Goal: Task Accomplishment & Management: Manage account settings

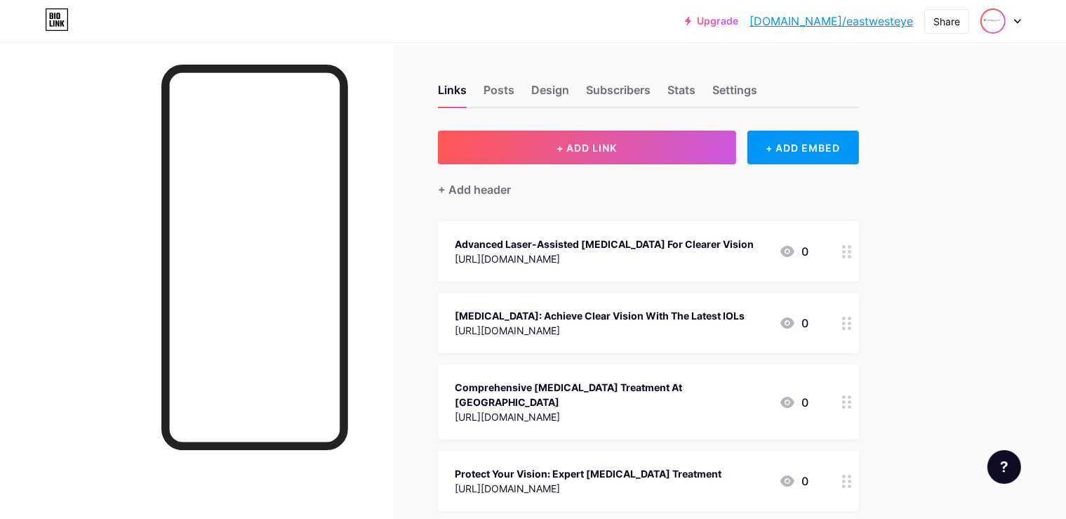
click at [1003, 21] on img at bounding box center [993, 21] width 22 height 22
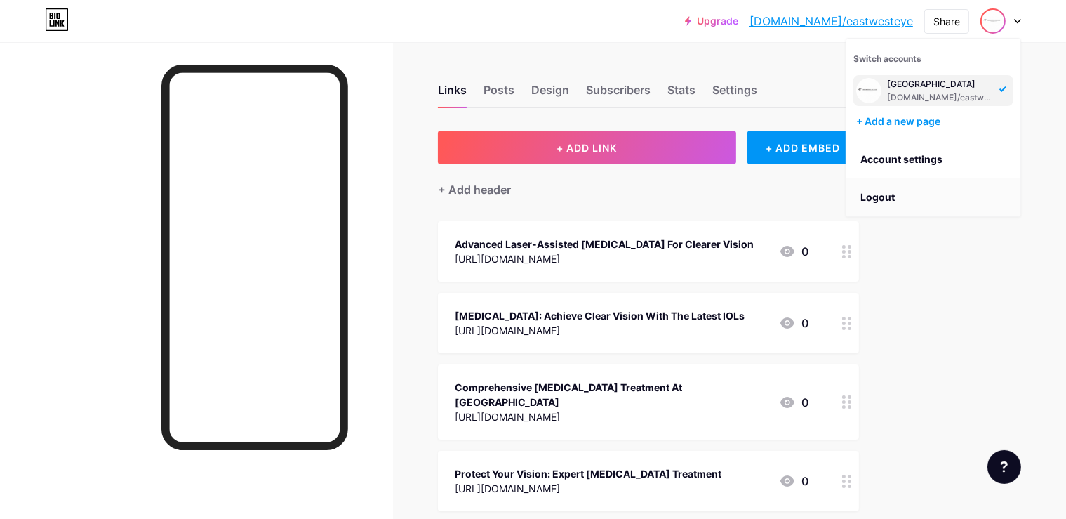
click at [896, 195] on li "Logout" at bounding box center [934, 197] width 174 height 38
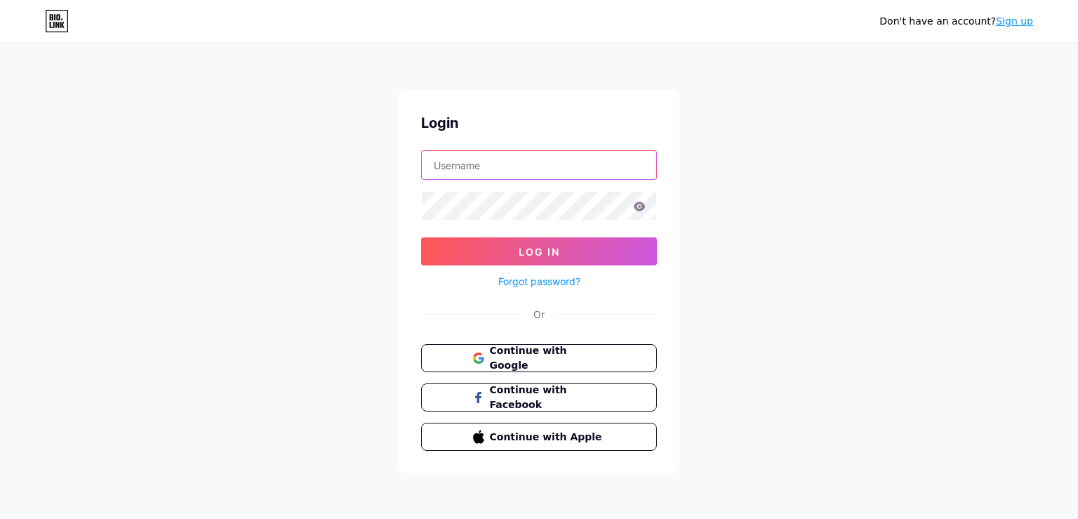
click at [556, 164] on input "text" at bounding box center [539, 165] width 234 height 28
paste input "NuFlowusa"
type input "NuFlowusa"
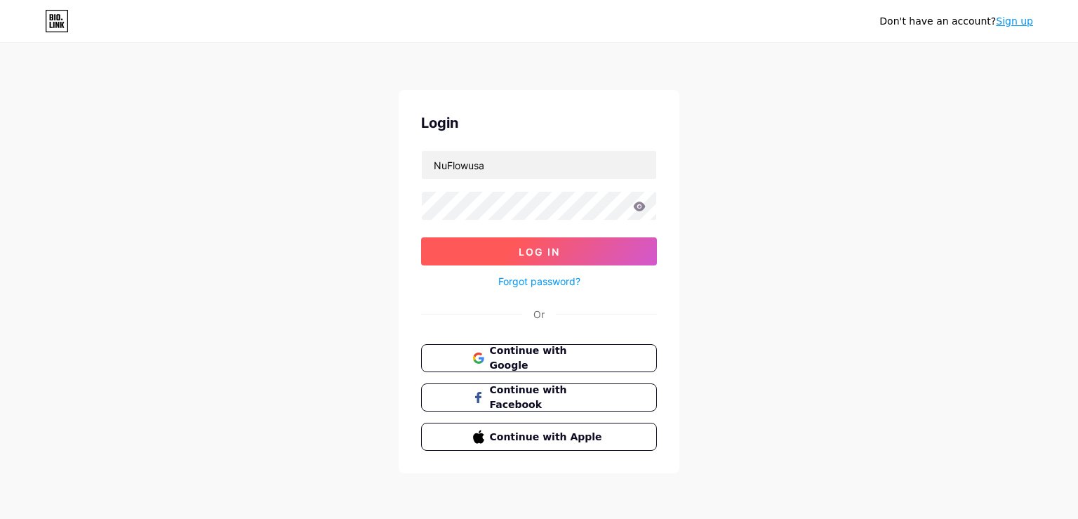
click at [586, 256] on button "Log In" at bounding box center [539, 251] width 236 height 28
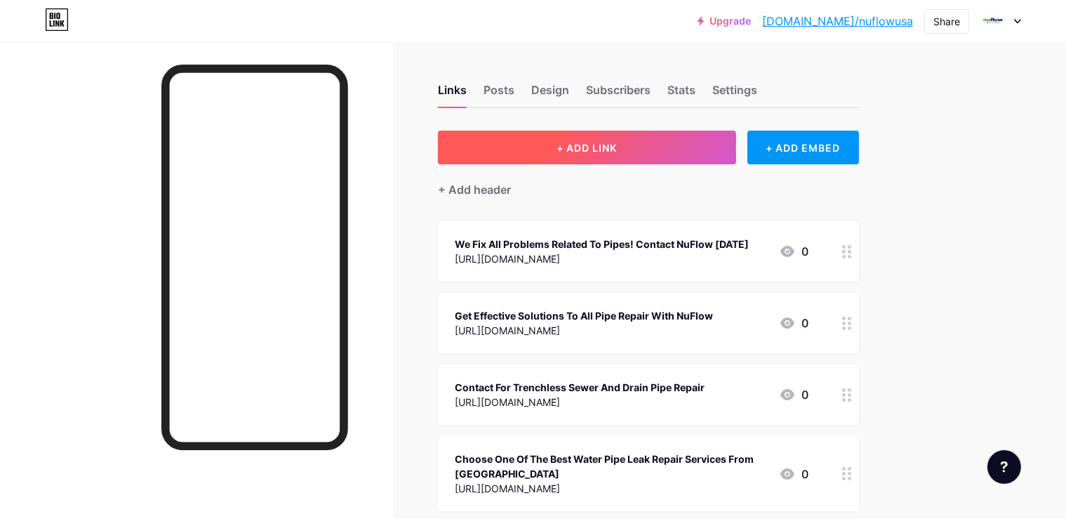
click at [647, 140] on button "+ ADD LINK" at bounding box center [587, 148] width 298 height 34
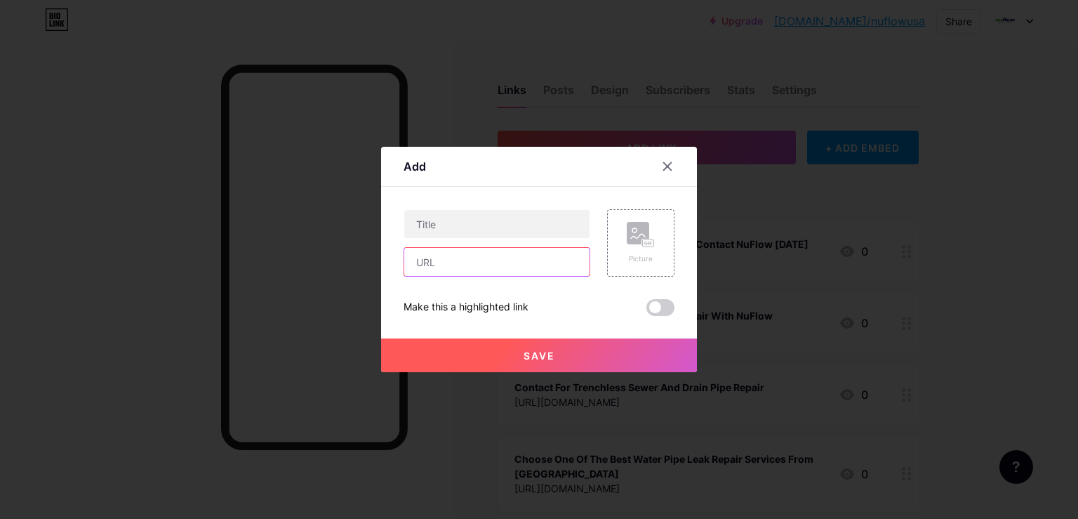
click at [490, 274] on input "text" at bounding box center [496, 262] width 185 height 28
paste input "[URL][DOMAIN_NAME]"
type input "[URL][DOMAIN_NAME]"
click at [458, 218] on input "text" at bounding box center [496, 224] width 185 height 28
paste input "NuFlow: The Future Of Pipe Rehabilitation"
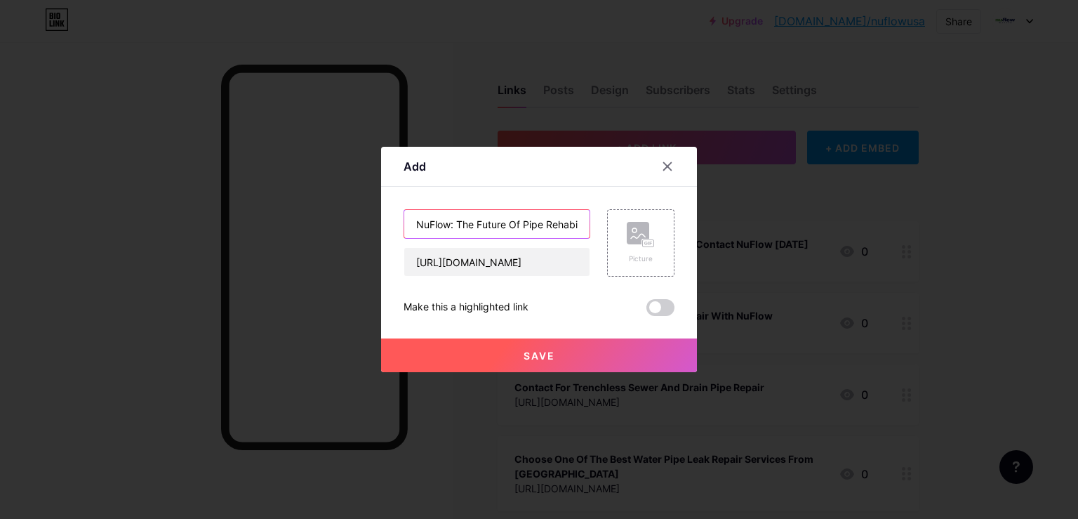
scroll to position [0, 31]
type input "NuFlow: The Future Of Pipe Rehabilitation"
click at [529, 358] on span "Save" at bounding box center [540, 356] width 32 height 12
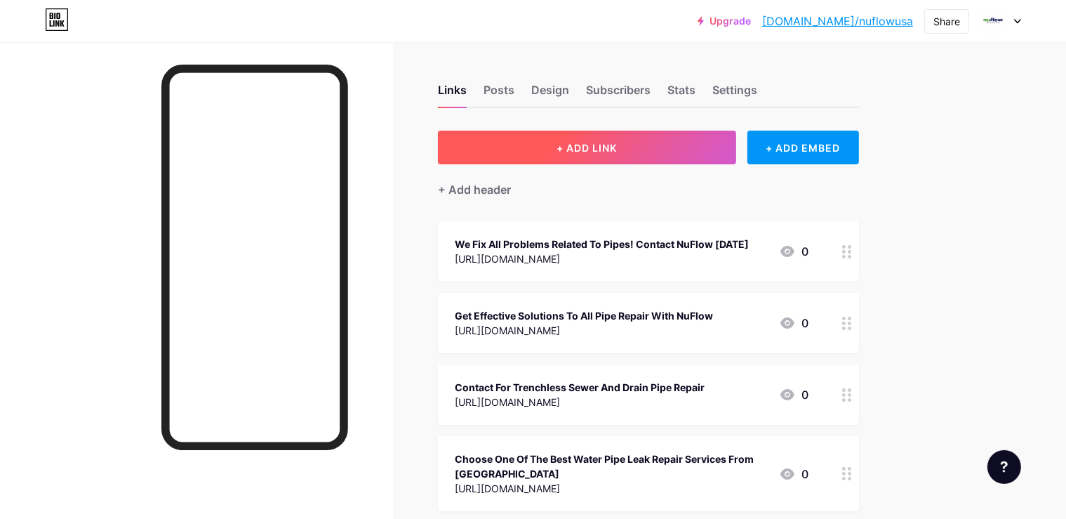
click at [676, 135] on button "+ ADD LINK" at bounding box center [587, 148] width 298 height 34
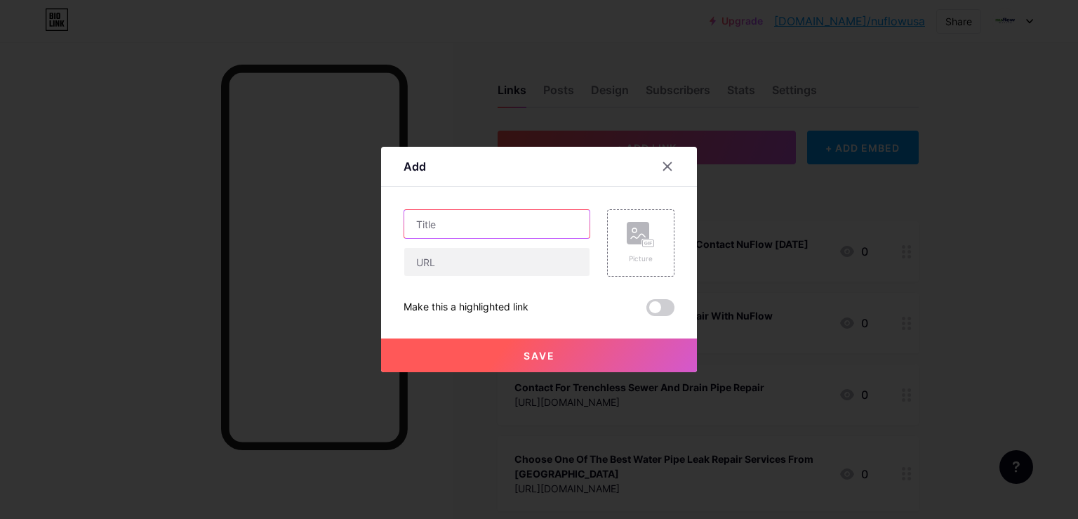
click at [564, 227] on input "text" at bounding box center [496, 224] width 185 height 28
click at [546, 262] on input "text" at bounding box center [496, 262] width 185 height 28
paste input "[URL][DOMAIN_NAME]"
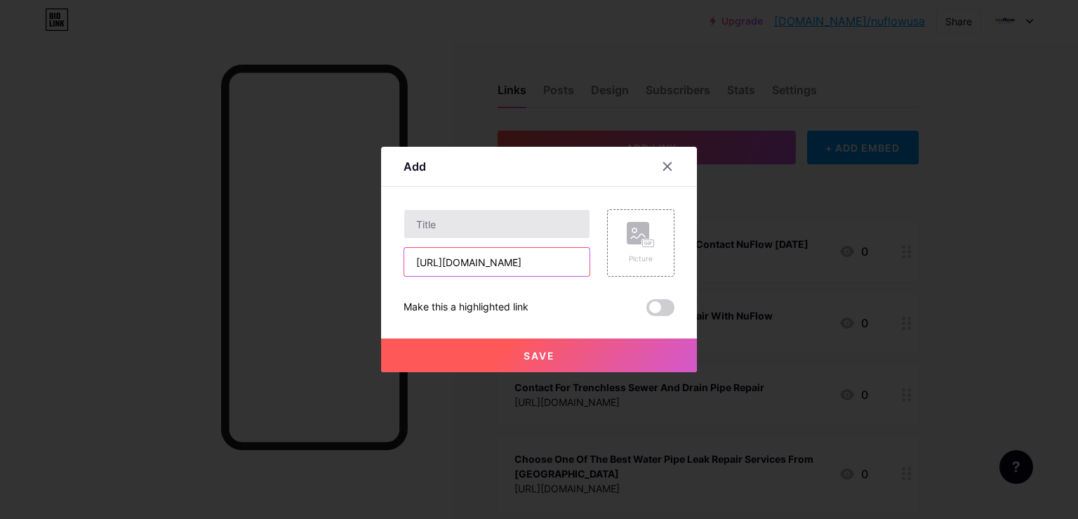
type input "[URL][DOMAIN_NAME]"
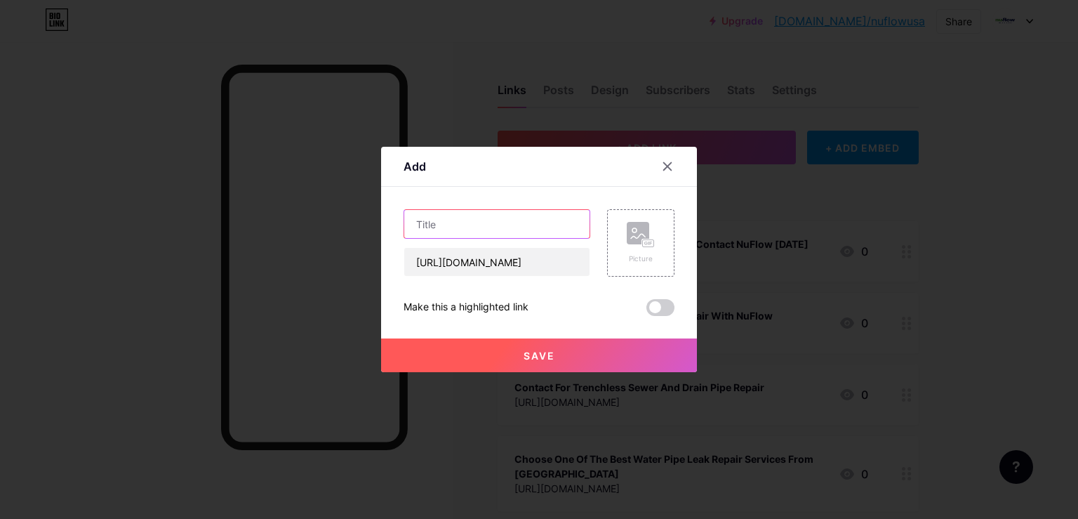
click at [465, 220] on input "text" at bounding box center [496, 224] width 185 height 28
paste input "Complete Solutions for Sewer, Drain, and Water Pipe Problems"
type input "Complete Solutions for Sewer, Drain, and Water Pipe Problems"
click at [535, 351] on span "Save" at bounding box center [540, 356] width 32 height 12
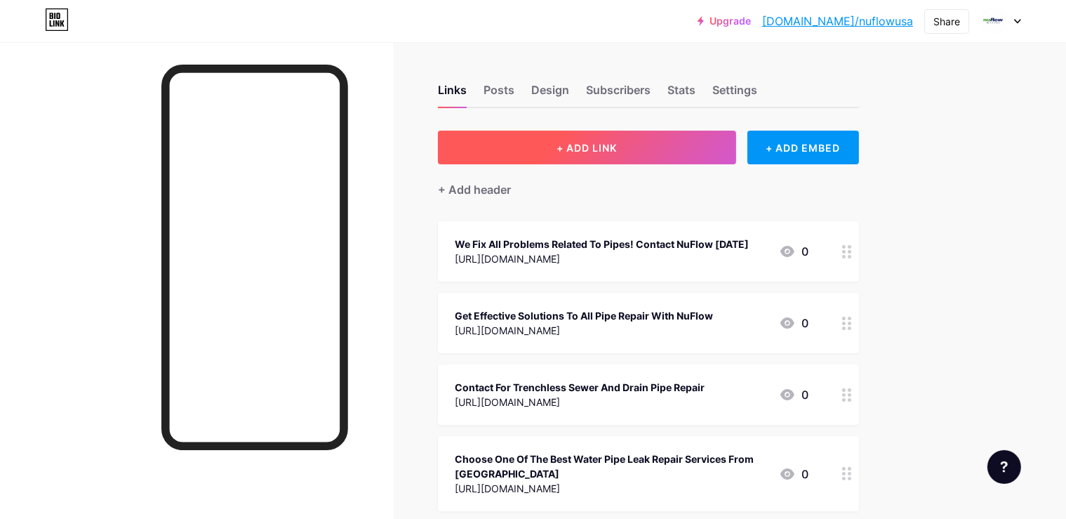
click at [694, 150] on button "+ ADD LINK" at bounding box center [587, 148] width 298 height 34
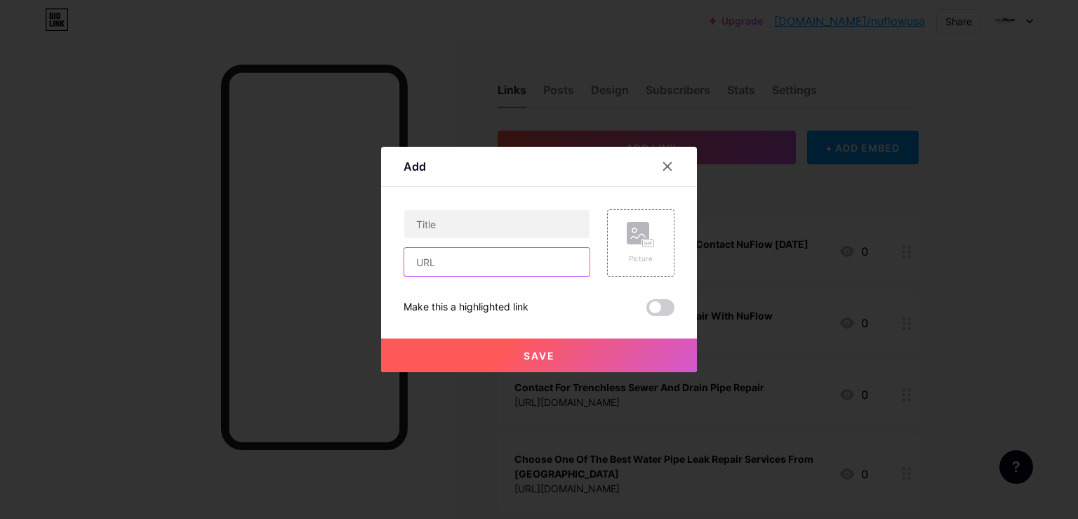
click at [521, 257] on input "text" at bounding box center [496, 262] width 185 height 28
paste input "[URL][DOMAIN_NAME]"
type input "[URL][DOMAIN_NAME]"
click at [472, 228] on input "text" at bounding box center [496, 224] width 185 height 28
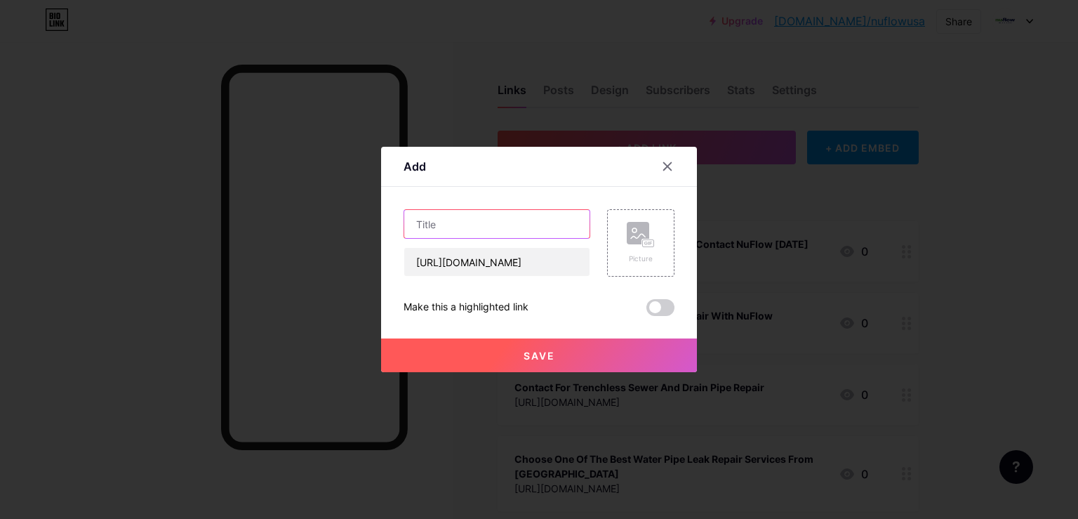
paste input "Trusted Sewer and Drain Pipe Repair Solutions"
type input "Trusted Sewer and Drain Pipe Repair Solutions"
click at [598, 355] on button "Save" at bounding box center [539, 355] width 316 height 34
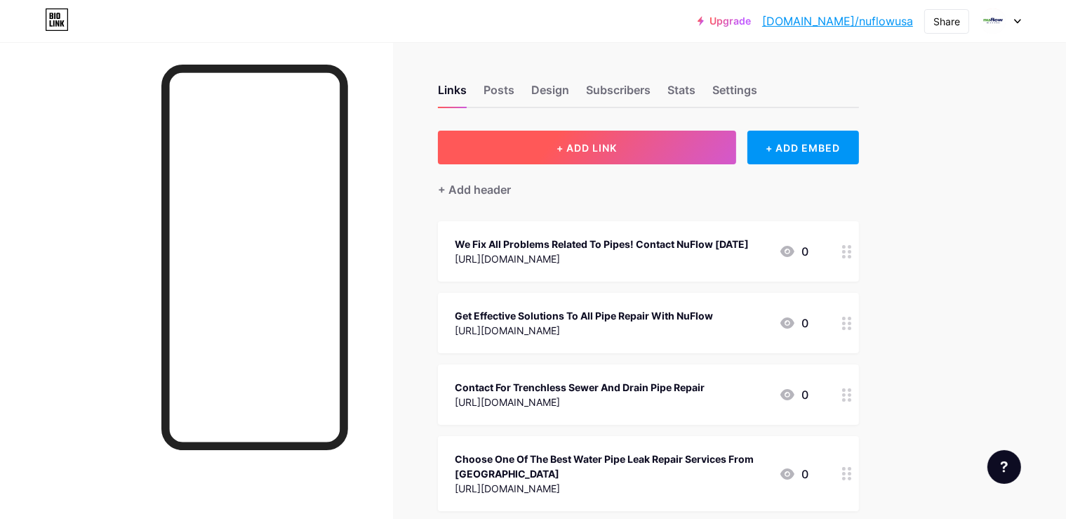
click at [726, 156] on button "+ ADD LINK" at bounding box center [587, 148] width 298 height 34
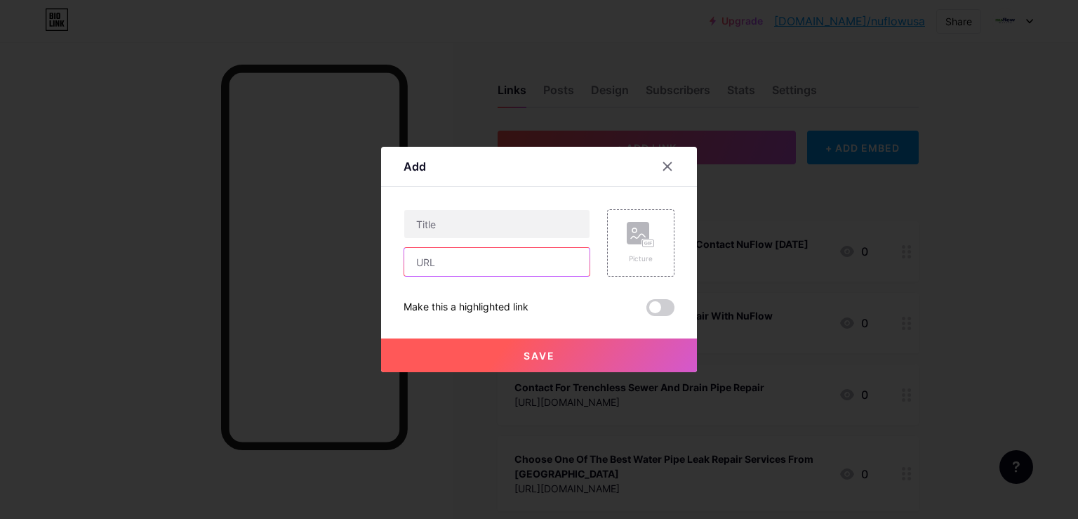
click at [536, 265] on input "text" at bounding box center [496, 262] width 185 height 28
paste input "[URL][DOMAIN_NAME]"
type input "[URL][DOMAIN_NAME]"
click at [451, 230] on input "text" at bounding box center [496, 224] width 185 height 28
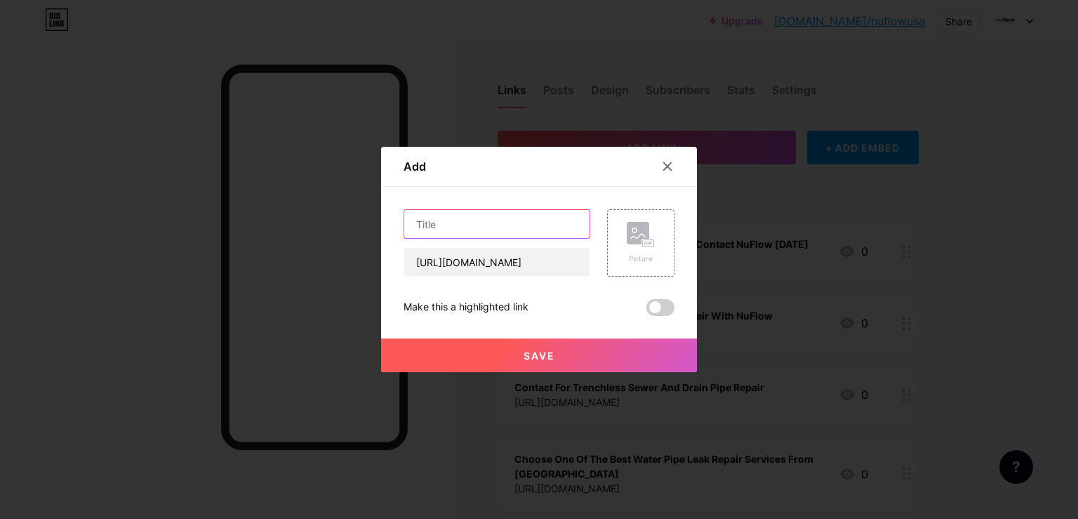
paste input "Restore Your Water Pipes With Advanced Repair Techniques"
type input "Restore Your Water Pipes With Advanced Repair Techniques"
click at [572, 344] on button "Save" at bounding box center [539, 355] width 316 height 34
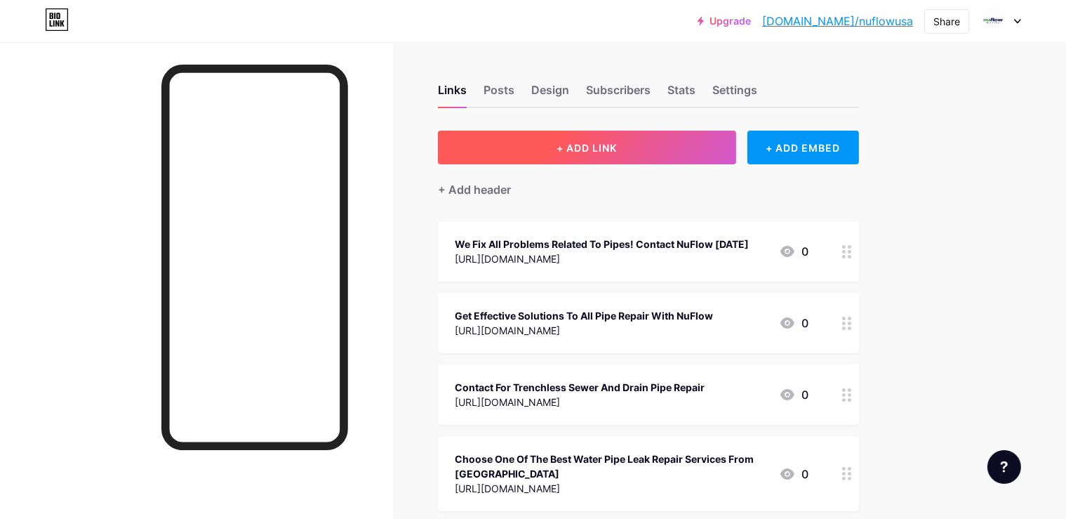
click at [706, 147] on button "+ ADD LINK" at bounding box center [587, 148] width 298 height 34
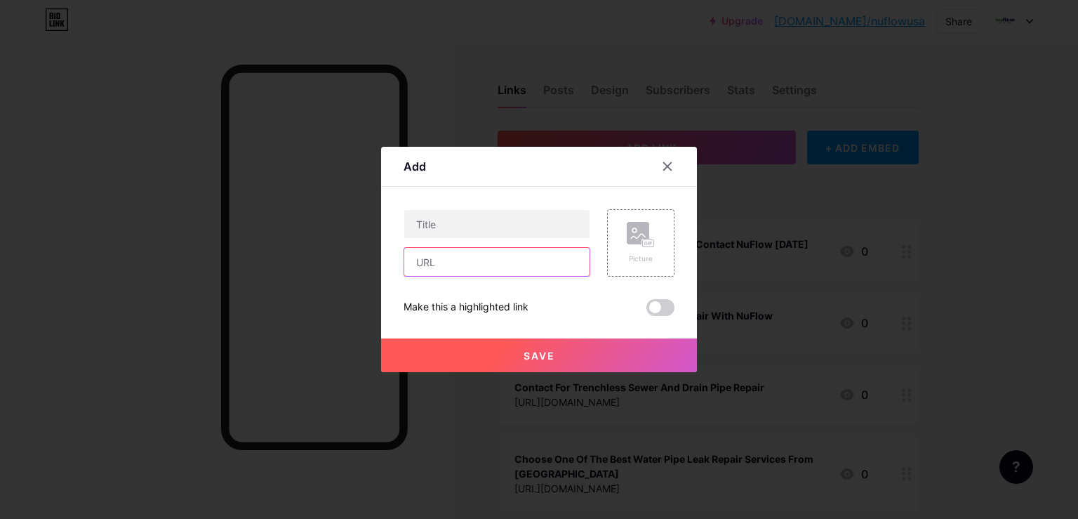
click at [521, 262] on input "text" at bounding box center [496, 262] width 185 height 28
paste input "[URL][DOMAIN_NAME]"
type input "[URL][DOMAIN_NAME]"
click at [478, 224] on input "text" at bounding box center [496, 224] width 185 height 28
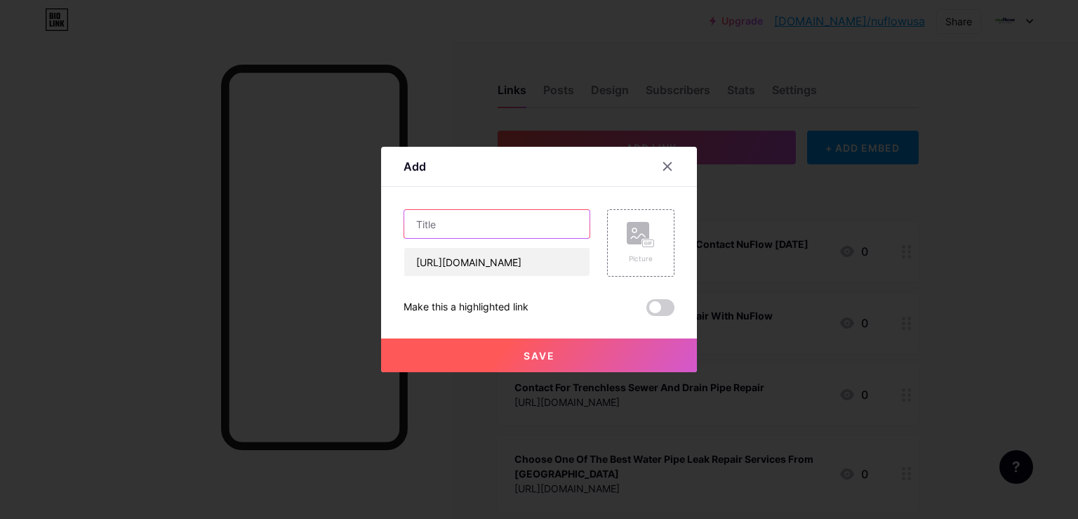
paste input "Pipe Lining: A Smarter Solution To Pipe Repair"
type input "Pipe Lining: A Smarter Solution To Pipe Repair"
click at [552, 356] on span "Save" at bounding box center [540, 356] width 32 height 12
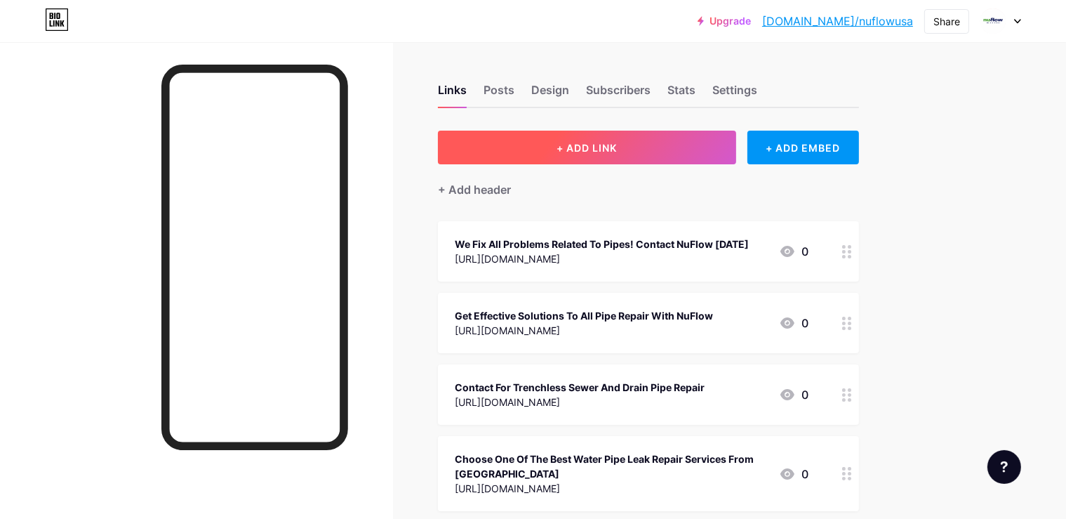
click at [718, 152] on button "+ ADD LINK" at bounding box center [587, 148] width 298 height 34
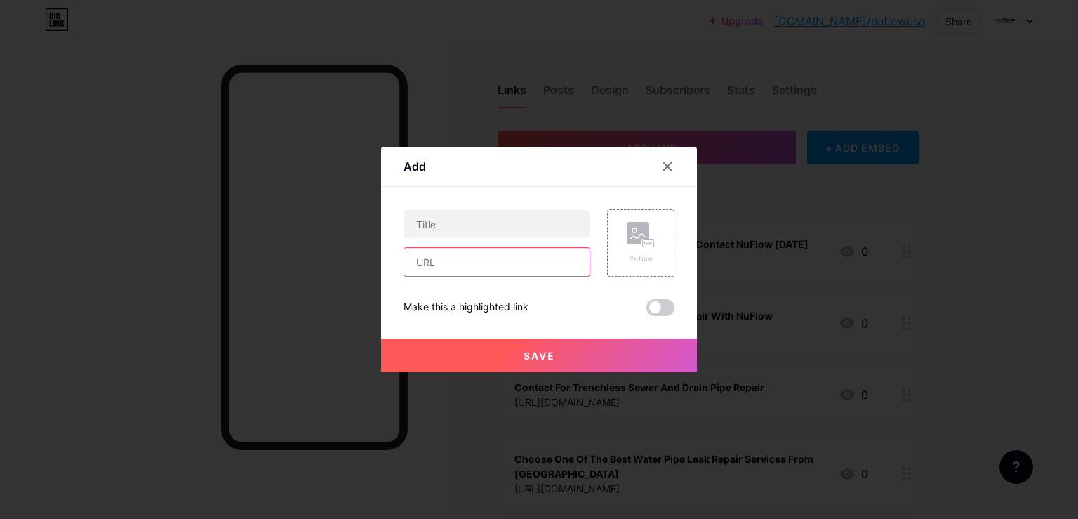
click at [528, 266] on input "text" at bounding box center [496, 262] width 185 height 28
paste input "[URL][DOMAIN_NAME]"
type input "[URL][DOMAIN_NAME]"
click at [438, 234] on input "text" at bounding box center [496, 224] width 185 height 28
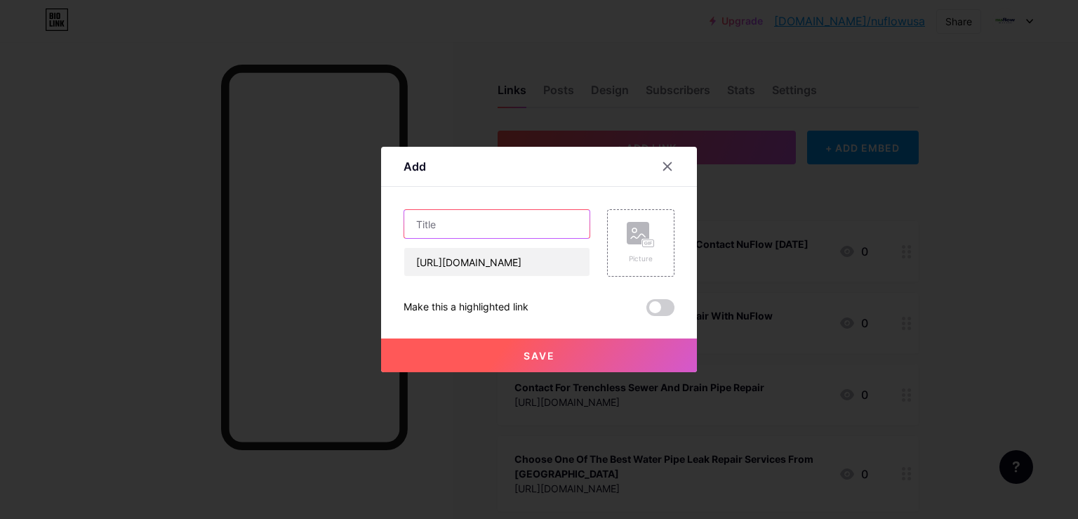
paste input "NuDrain: The Fast, Cost-Effective Solution For Pipe Relining"
type input "NuDrain: The Fast, Cost-Effective Solution For Pipe Relining"
click at [505, 348] on button "Save" at bounding box center [539, 355] width 316 height 34
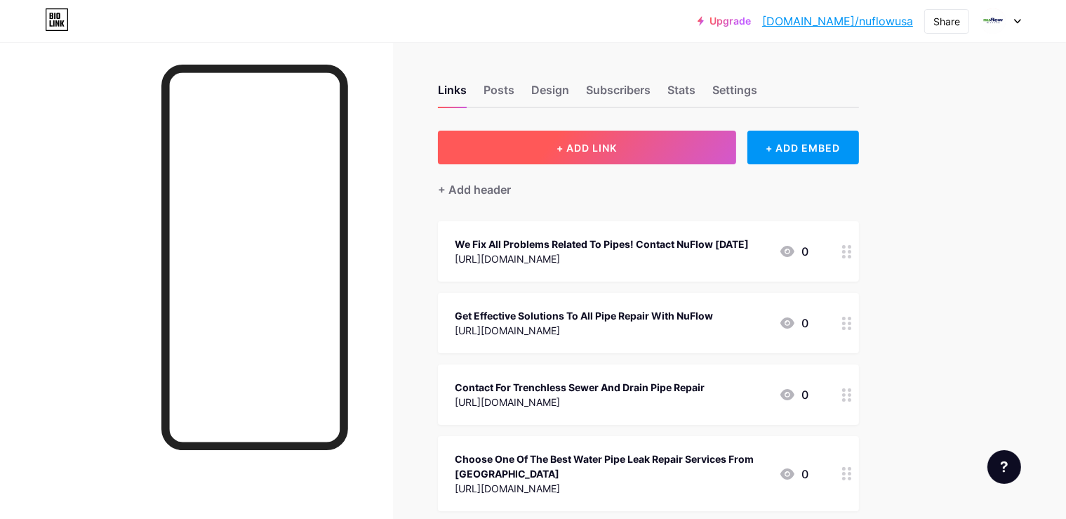
click at [733, 136] on button "+ ADD LINK" at bounding box center [587, 148] width 298 height 34
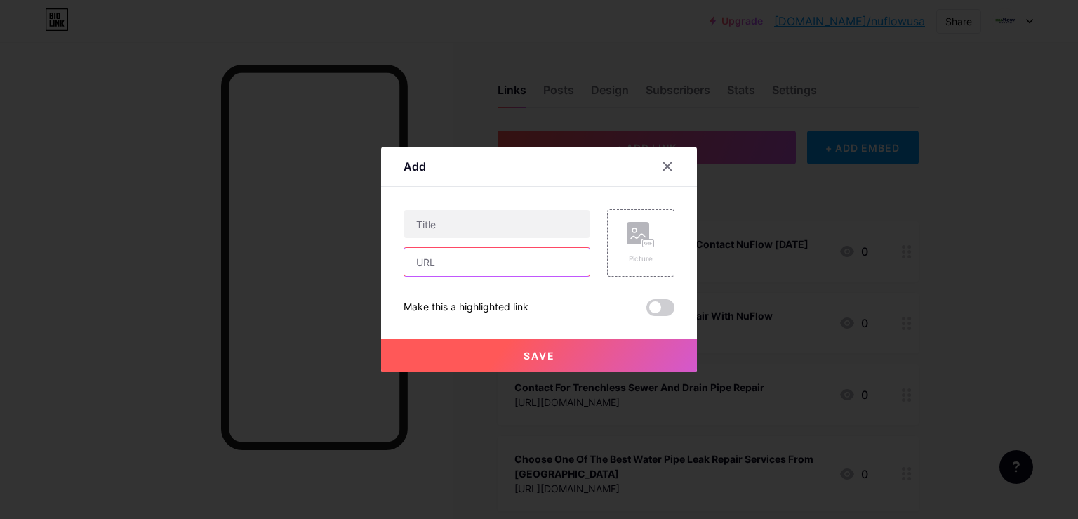
click at [555, 276] on input "text" at bounding box center [496, 262] width 185 height 28
paste input "[URL][DOMAIN_NAME]"
type input "[URL][DOMAIN_NAME]"
click at [455, 222] on input "text" at bounding box center [496, 224] width 185 height 28
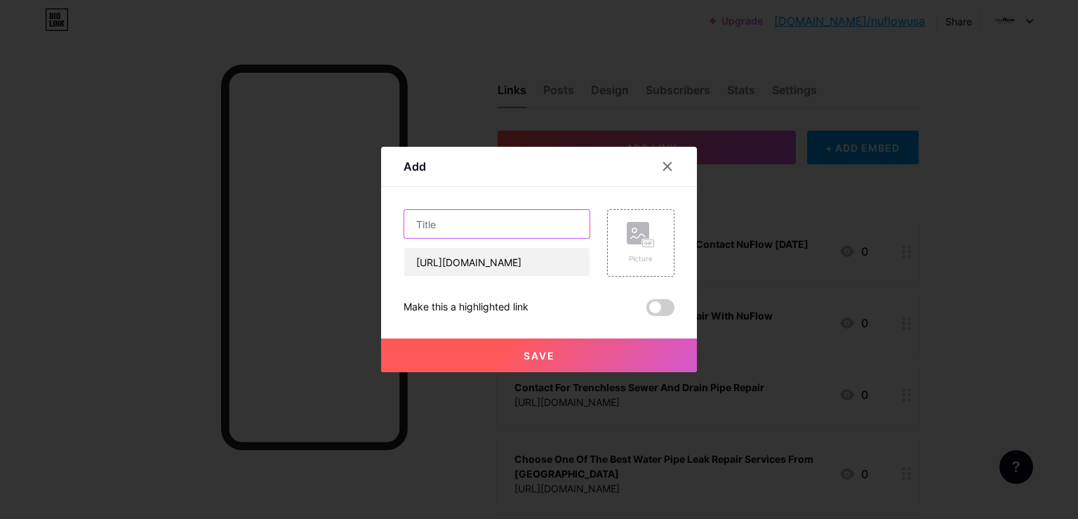
paste input "NuCure: Fast, Safe, and Long-Lasting Pipe Lining Solutions"
type input "NuCure: Fast, Safe, and Long-Lasting Pipe Lining Solutions"
click at [539, 352] on span "Save" at bounding box center [540, 356] width 32 height 12
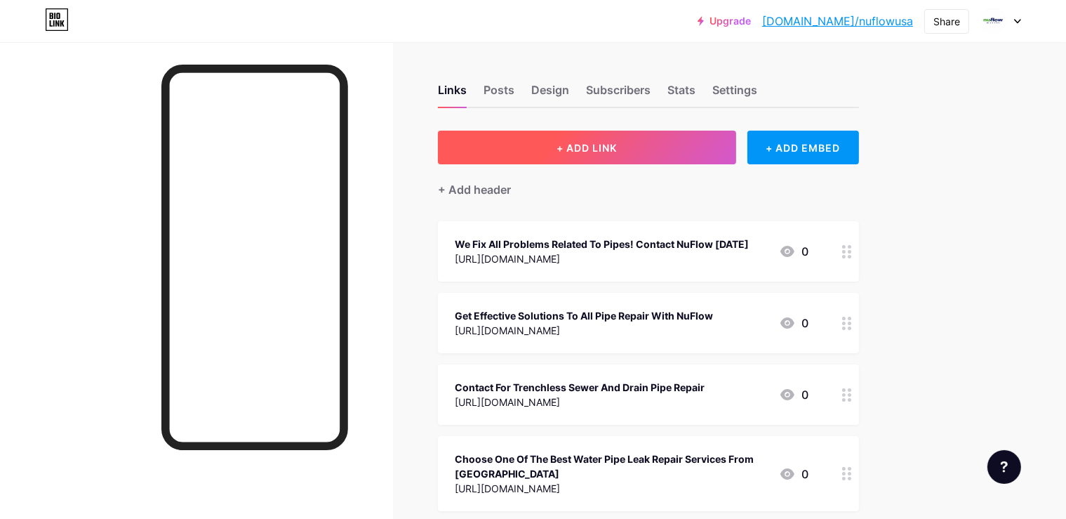
click at [697, 150] on button "+ ADD LINK" at bounding box center [587, 148] width 298 height 34
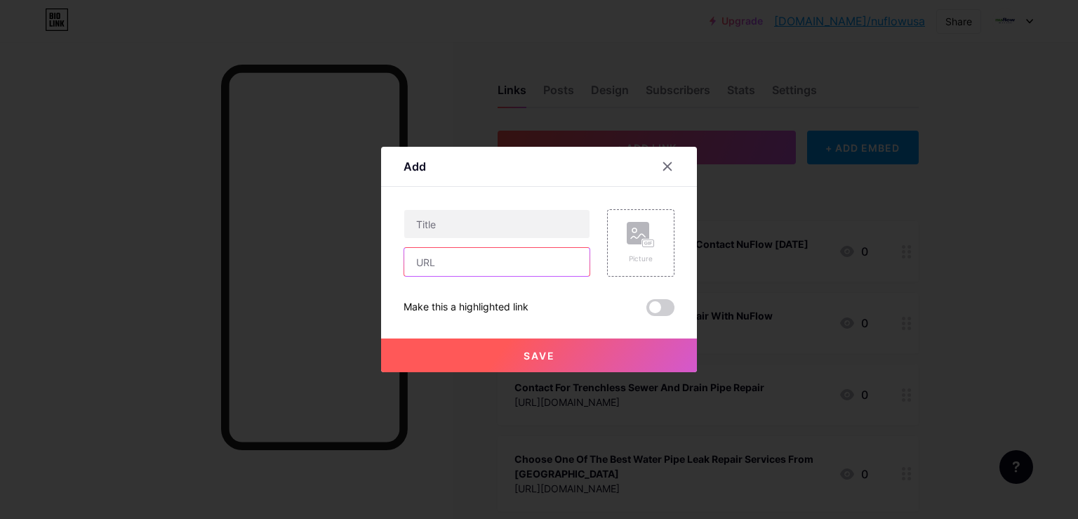
click at [529, 265] on input "text" at bounding box center [496, 262] width 185 height 28
paste input "[URL][DOMAIN_NAME]"
type input "[URL][DOMAIN_NAME]"
click at [498, 239] on div "[URL][DOMAIN_NAME]" at bounding box center [497, 242] width 187 height 67
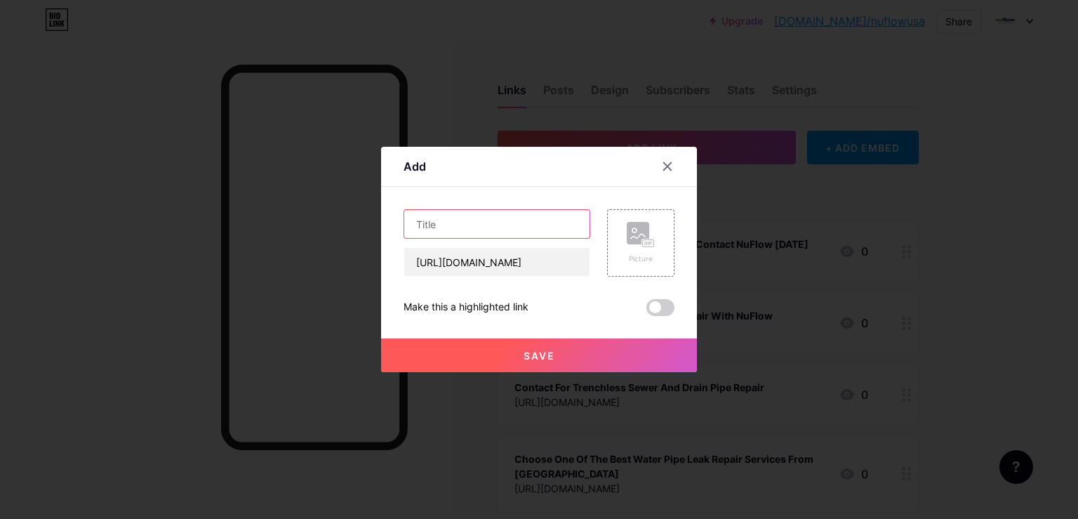
click at [498, 222] on input "text" at bounding box center [496, 224] width 185 height 28
paste input "NuLine: Advanced Technology for Long-Lasting Pipe Restoration"
type input "NuLine: Advanced Technology for Long-Lasting Pipe Restoration"
click at [527, 346] on button "Save" at bounding box center [539, 355] width 316 height 34
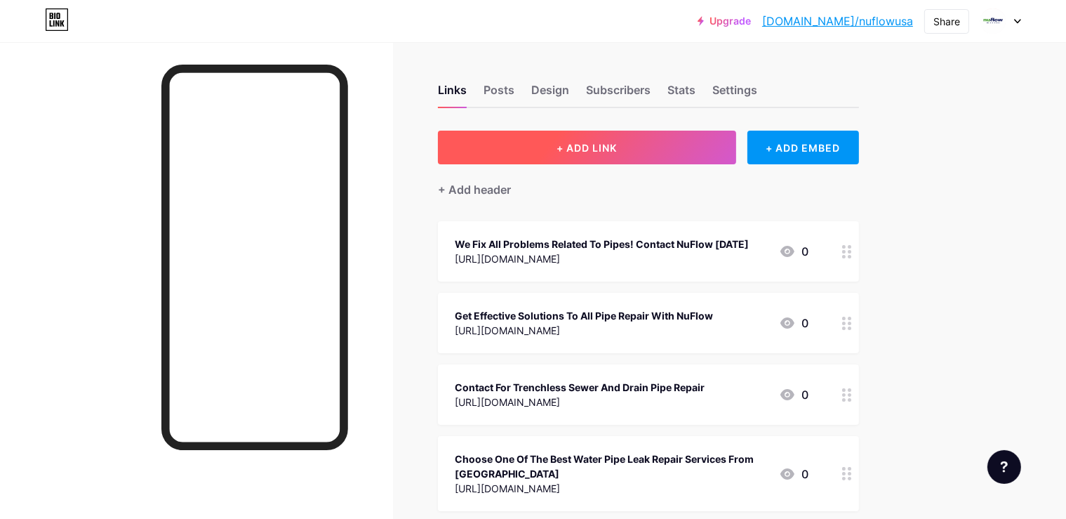
click at [617, 146] on span "+ ADD LINK" at bounding box center [587, 148] width 60 height 12
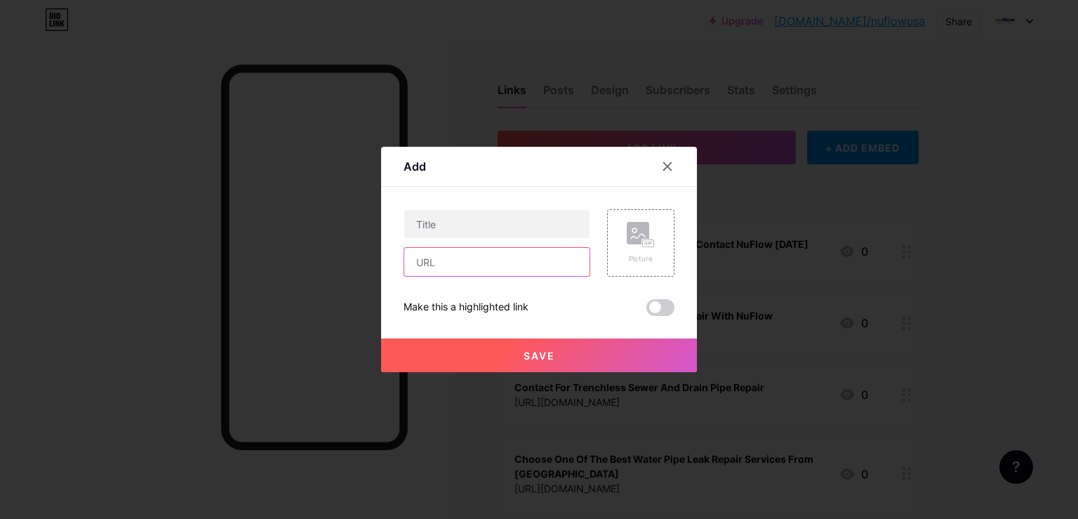
click at [553, 267] on input "text" at bounding box center [496, 262] width 185 height 28
paste input "[URL][DOMAIN_NAME]"
type input "[URL][DOMAIN_NAME]"
click at [476, 220] on input "text" at bounding box center [496, 224] width 185 height 28
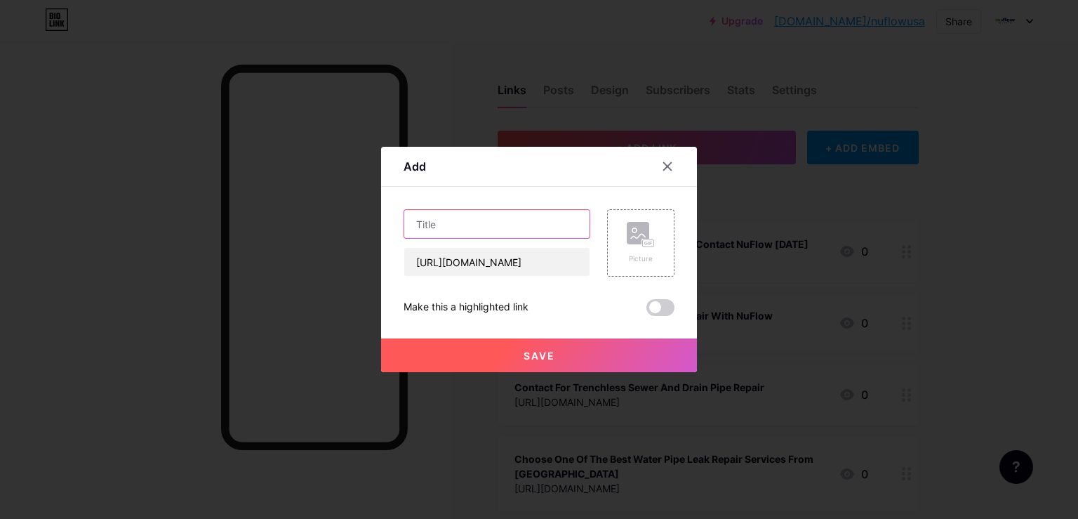
paste input "NuCure 2" Cold Cure UV: The Ultimate Solution For Pipe Repair"
type input "NuCure 2" Cold Cure UV: The Ultimate Solution For Pipe Repair"
click at [557, 355] on button "Save" at bounding box center [539, 355] width 316 height 34
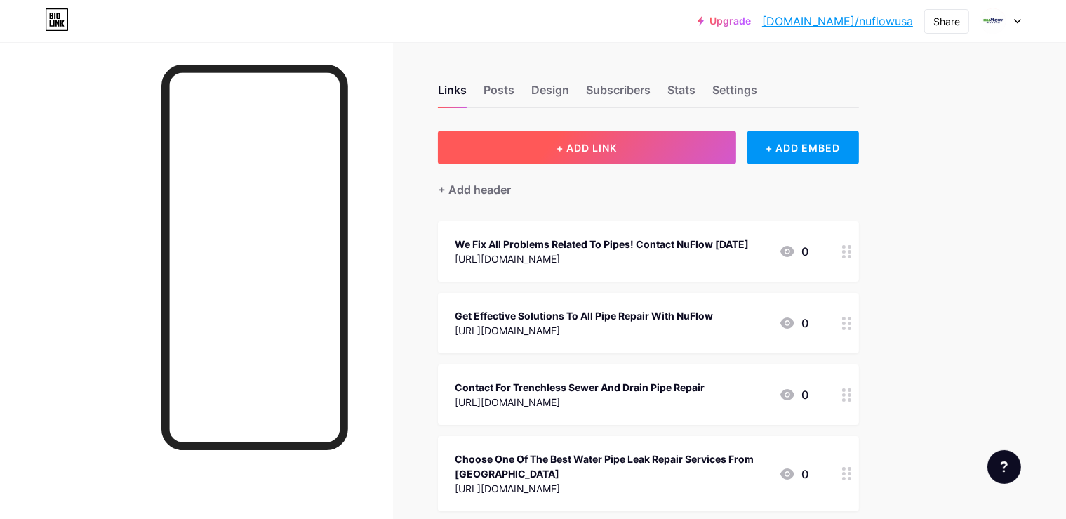
click at [722, 144] on button "+ ADD LINK" at bounding box center [587, 148] width 298 height 34
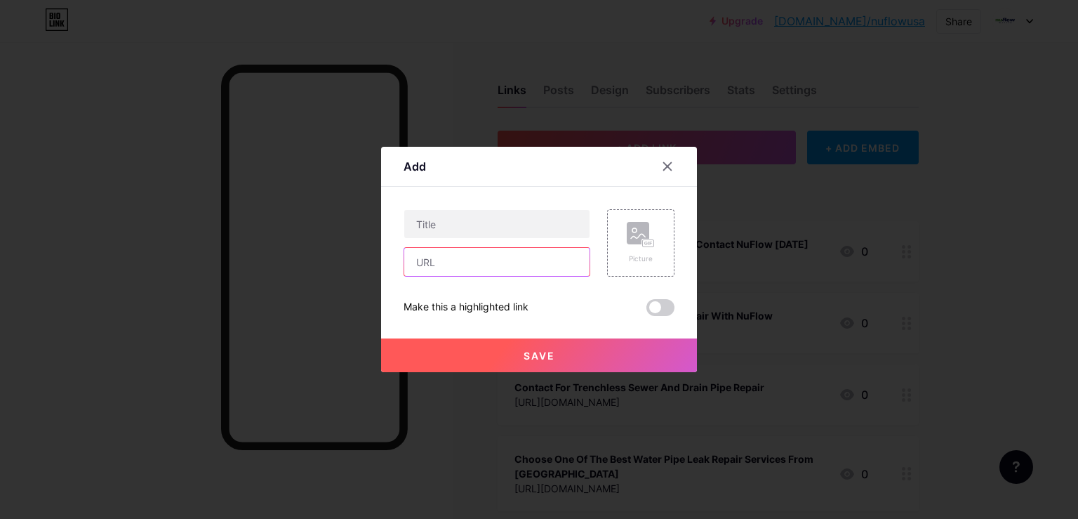
click at [543, 260] on input "text" at bounding box center [496, 262] width 185 height 28
paste input "[URL][DOMAIN_NAME]"
type input "[URL][DOMAIN_NAME]"
click at [431, 218] on input "text" at bounding box center [496, 224] width 185 height 28
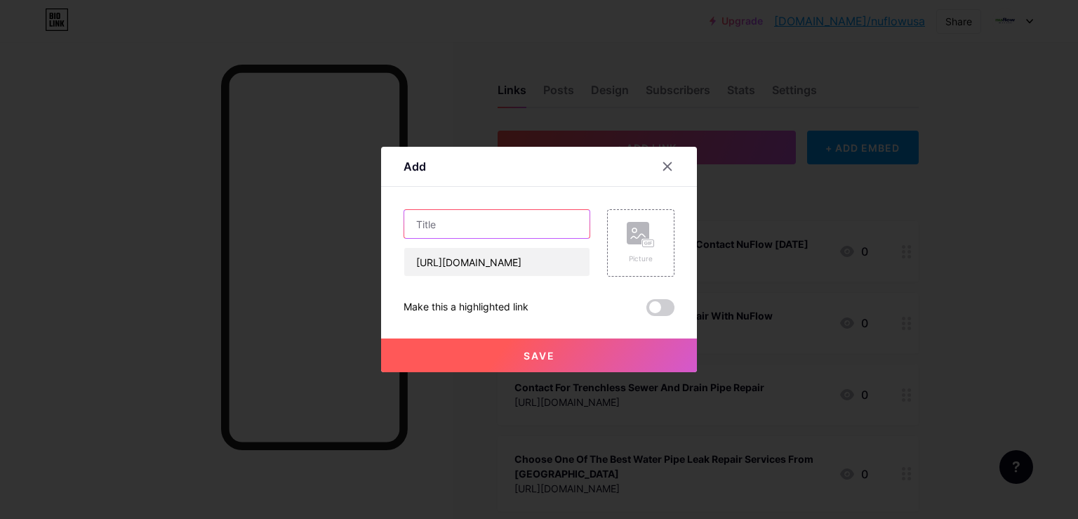
paste input "Explore the Benefits of CIPP Pipe Lining For Pipe Repair"
type input "Explore the Benefits of CIPP Pipe Lining For Pipe Repair"
click at [586, 353] on button "Save" at bounding box center [539, 355] width 316 height 34
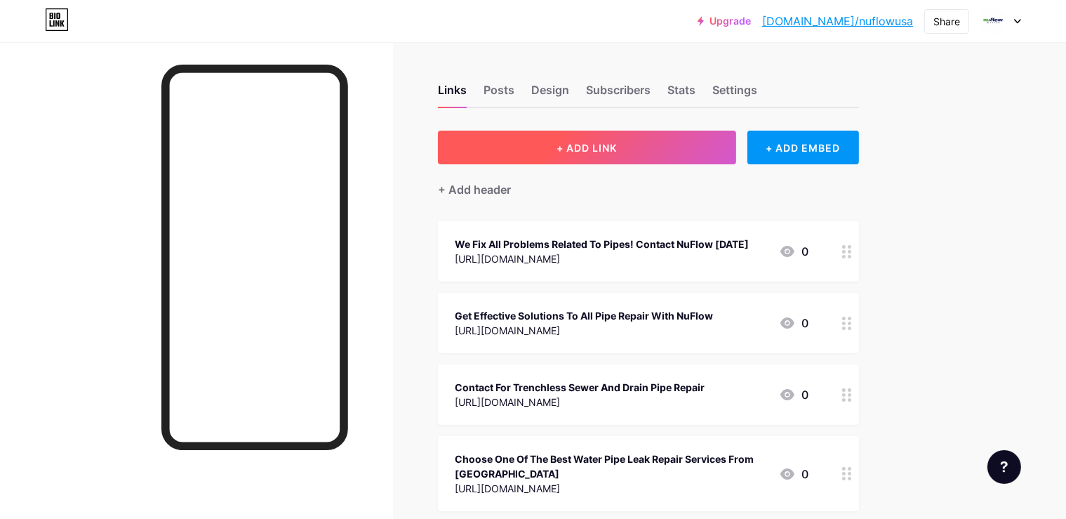
click at [736, 137] on button "+ ADD LINK" at bounding box center [587, 148] width 298 height 34
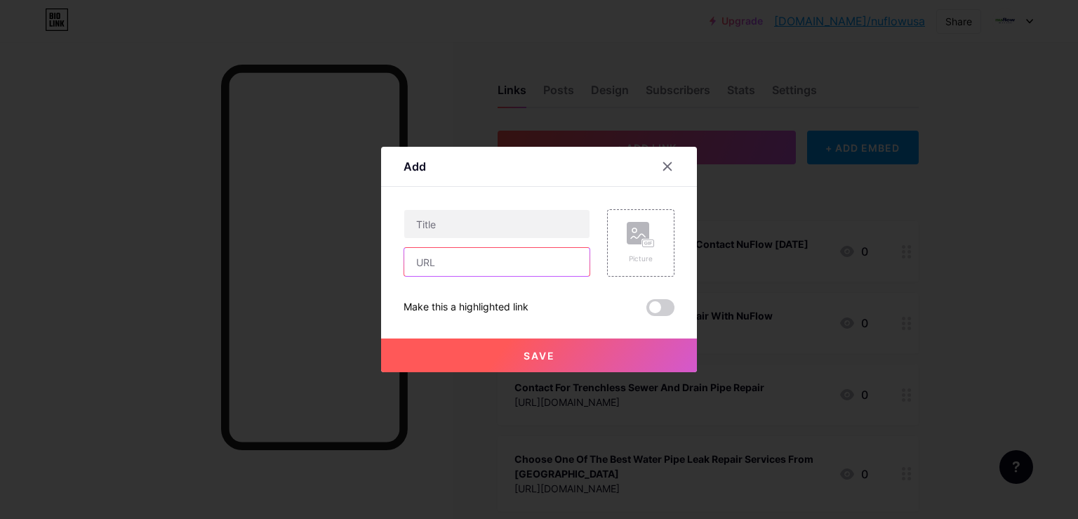
click at [553, 266] on input "text" at bounding box center [496, 262] width 185 height 28
paste input "[URL][DOMAIN_NAME]"
type input "[URL][DOMAIN_NAME]"
click at [450, 216] on input "text" at bounding box center [496, 224] width 185 height 28
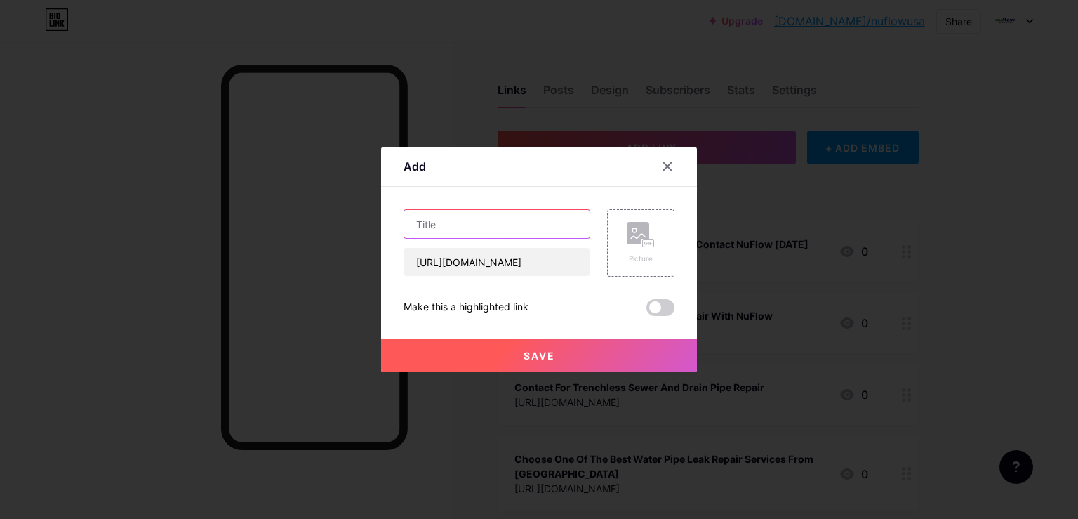
paste input "NuFlow Technologies: Safe and Efficient Lead Line Replacement"
type input "NuFlow Technologies: Safe and Efficient Lead Line Replacement"
click at [586, 355] on button "Save" at bounding box center [539, 355] width 316 height 34
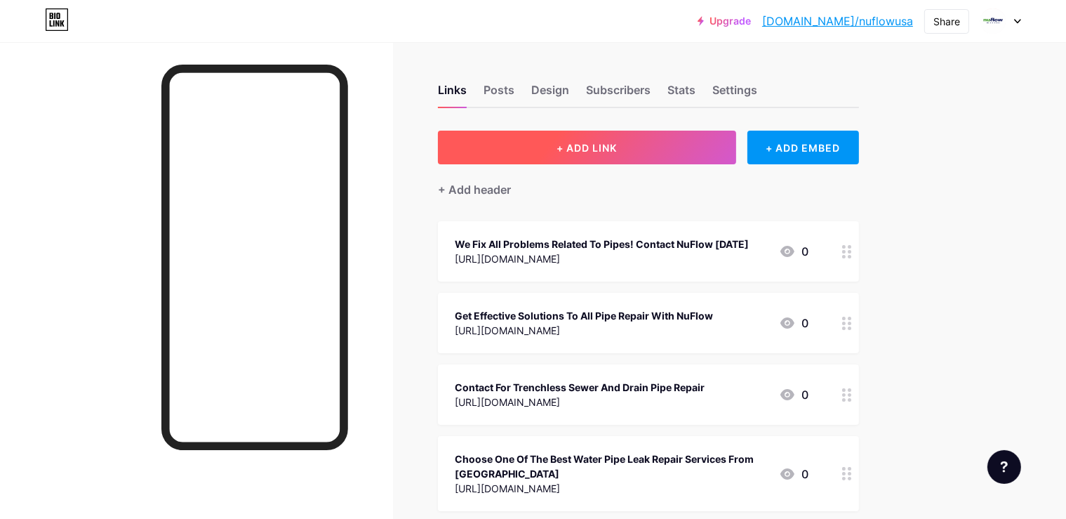
click at [684, 152] on button "+ ADD LINK" at bounding box center [587, 148] width 298 height 34
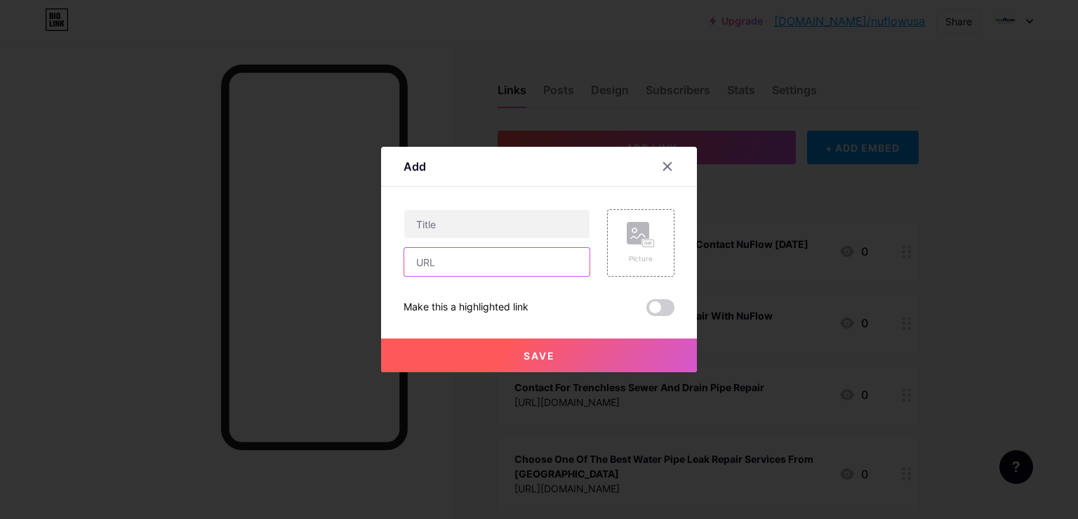
click at [563, 254] on input "text" at bounding box center [496, 262] width 185 height 28
paste input "[URL][DOMAIN_NAME]"
type input "[URL][DOMAIN_NAME]"
click at [459, 220] on input "text" at bounding box center [496, 224] width 185 height 28
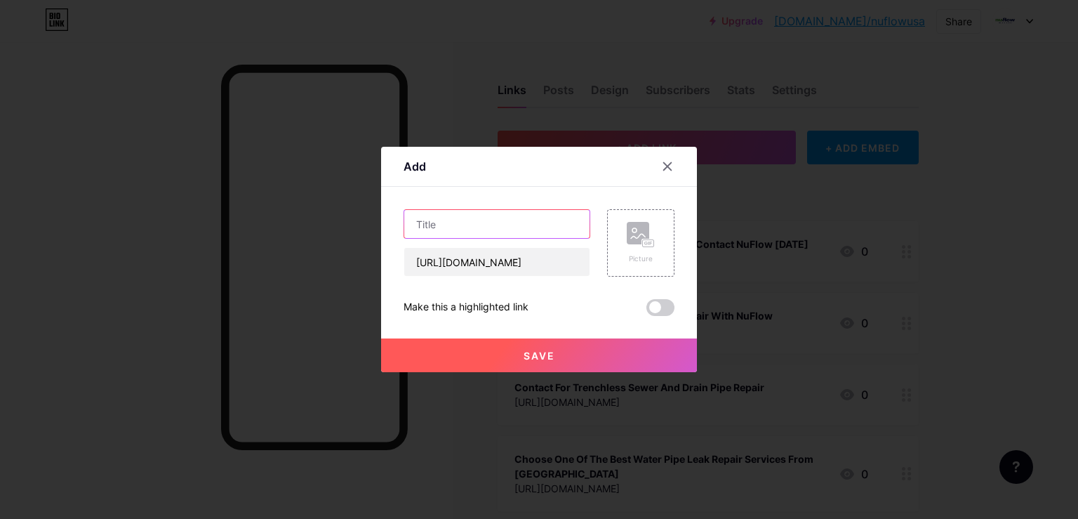
paste input "Modern Pressure Pipe Lining Solutions to Improve Infrastructure"
type input "Modern Pressure Pipe Lining Solutions to Improve Infrastructure"
click at [548, 350] on span "Save" at bounding box center [540, 356] width 32 height 12
